Goal: Task Accomplishment & Management: Manage account settings

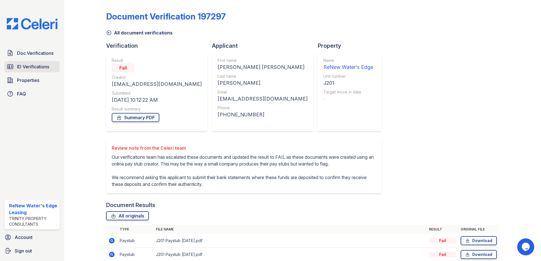
click at [19, 66] on span "ID Verifications" at bounding box center [33, 66] width 32 height 7
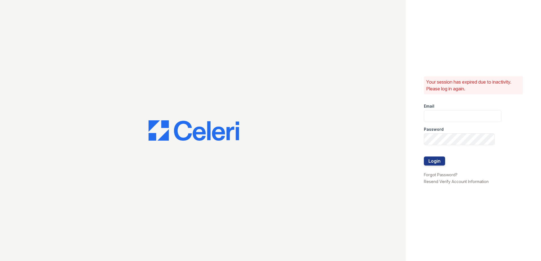
type input "renewwatersedge@trinity-pm.com"
click at [433, 156] on div at bounding box center [462, 150] width 77 height 11
click at [435, 161] on button "Login" at bounding box center [434, 161] width 21 height 9
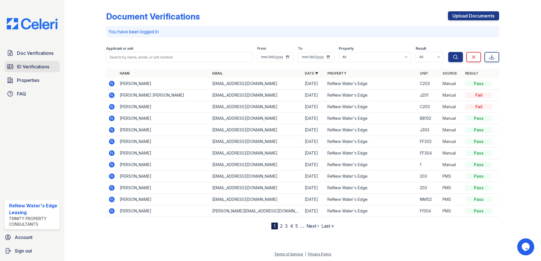
click at [40, 70] on span "ID Verifications" at bounding box center [33, 66] width 32 height 7
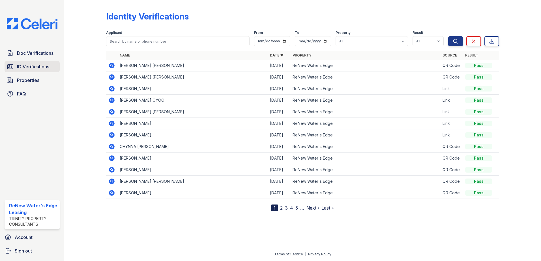
click at [23, 66] on span "ID Verifications" at bounding box center [33, 66] width 32 height 7
click at [29, 67] on span "ID Verifications" at bounding box center [33, 66] width 32 height 7
click at [29, 53] on span "Doc Verifications" at bounding box center [35, 53] width 36 height 7
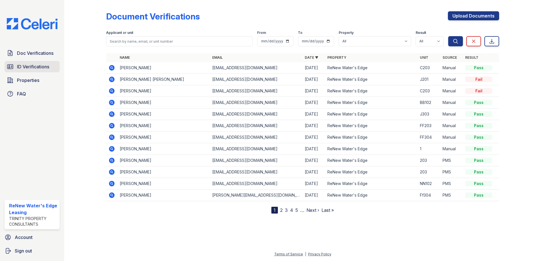
click at [29, 71] on link "ID Verifications" at bounding box center [32, 66] width 55 height 11
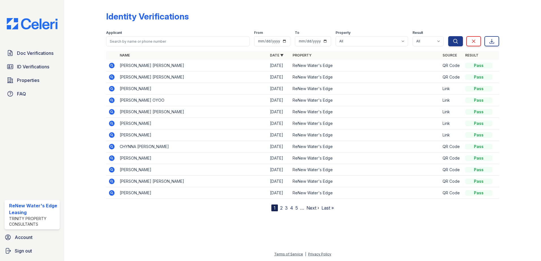
click at [281, 209] on link "2" at bounding box center [281, 208] width 3 height 6
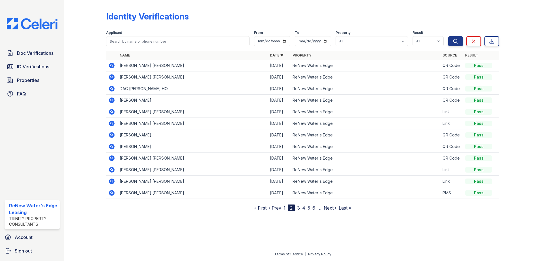
click at [110, 168] on icon at bounding box center [112, 170] width 6 height 6
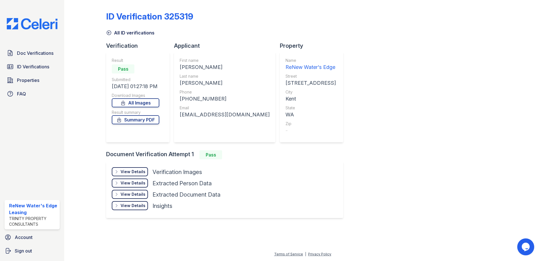
click at [109, 31] on icon at bounding box center [109, 33] width 6 height 6
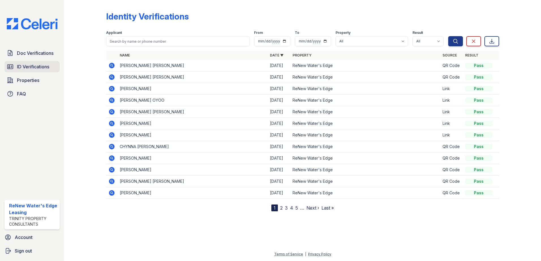
click at [23, 63] on link "ID Verifications" at bounding box center [32, 66] width 55 height 11
